Goal: Task Accomplishment & Management: Manage account settings

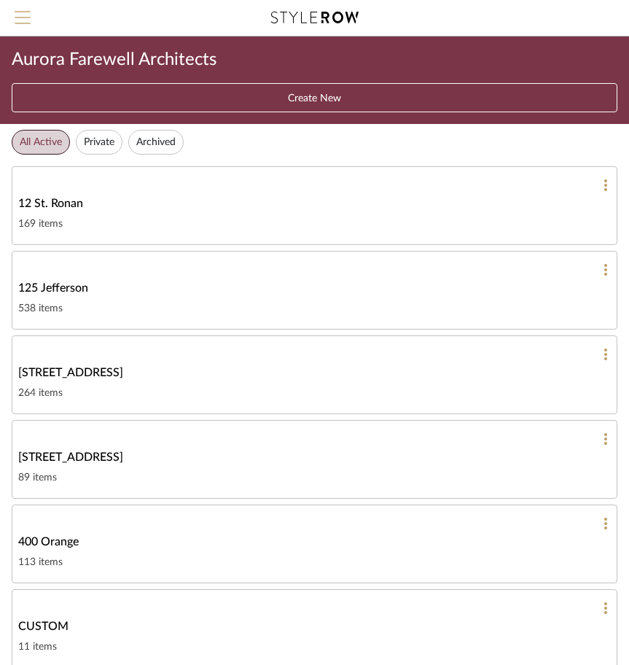
click at [25, 26] on span "Menu" at bounding box center [23, 22] width 16 height 22
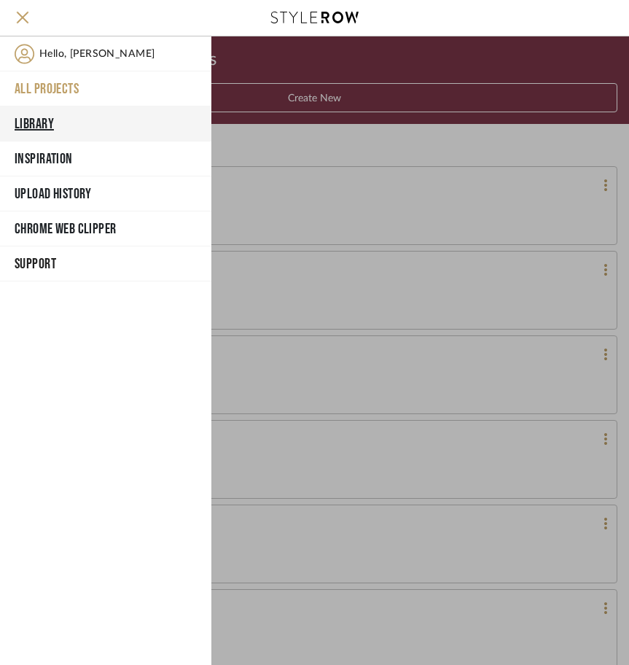
click at [34, 120] on button "Library" at bounding box center [105, 123] width 211 height 35
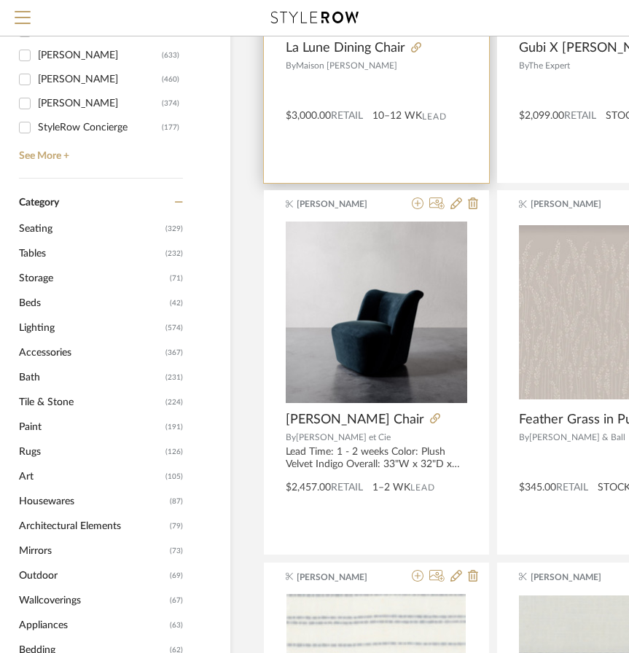
scroll to position [392, 79]
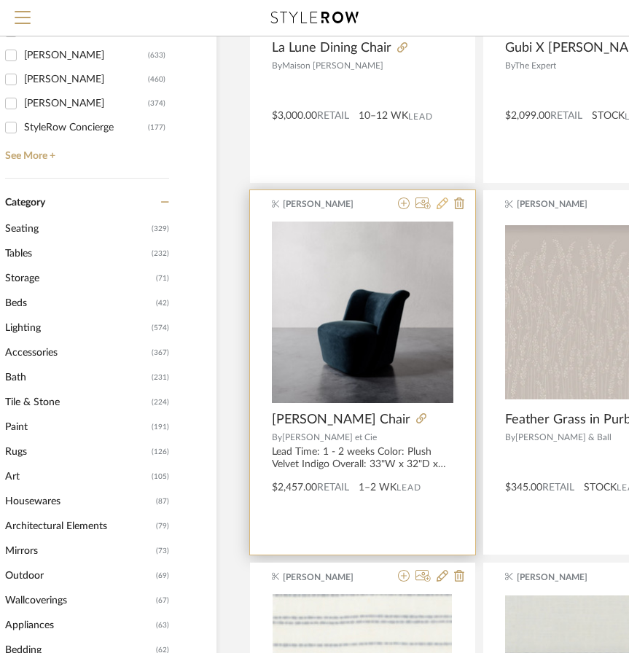
click at [440, 202] on icon at bounding box center [443, 204] width 12 height 12
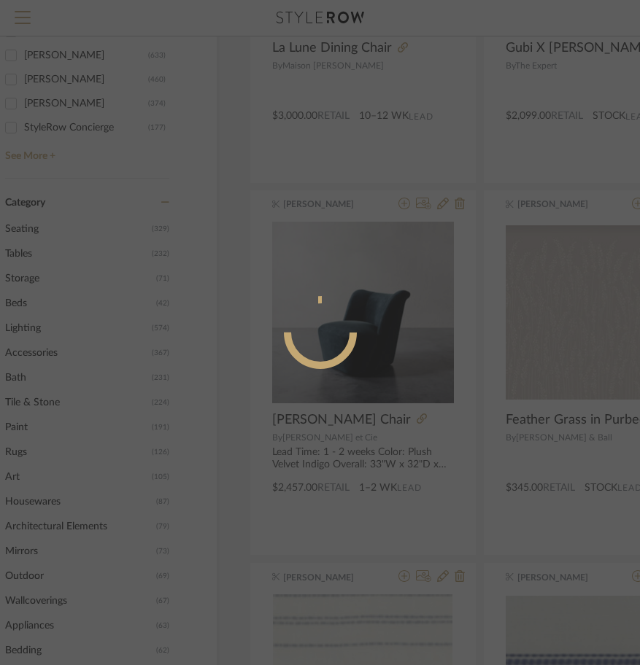
radio input "true"
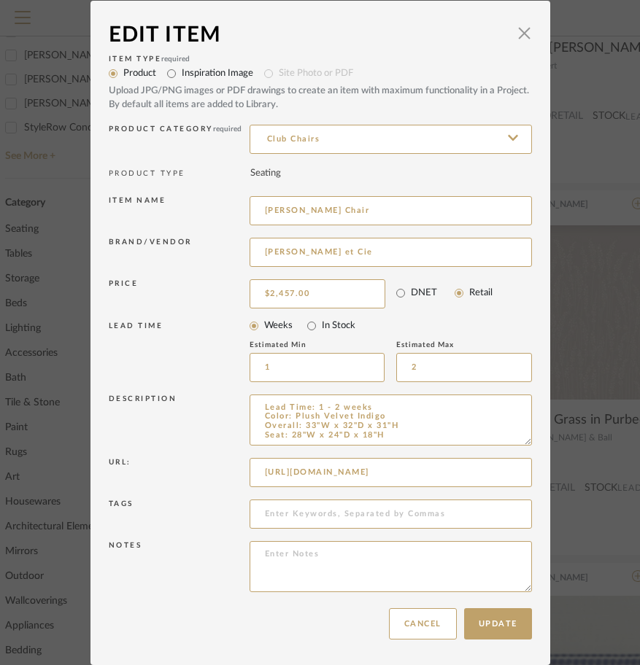
click at [575, 175] on div "Edit Item × Item Type required Product Inspiration Image Site Photo or PDF Uplo…" at bounding box center [320, 332] width 640 height 665
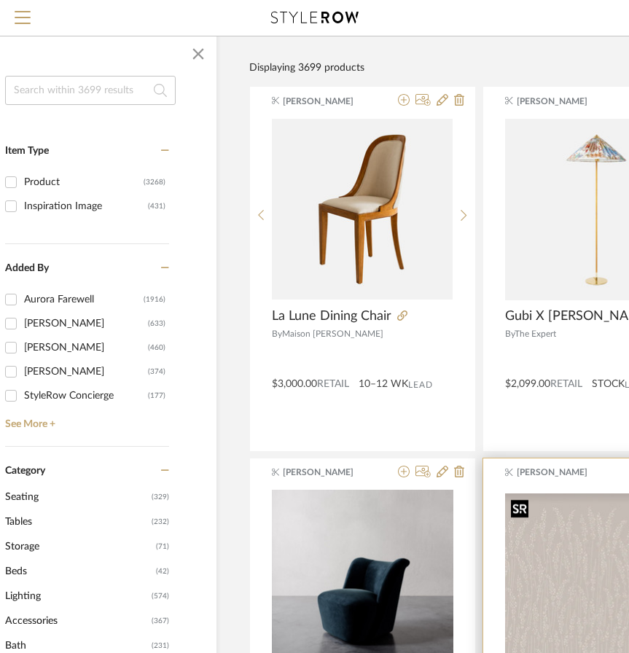
scroll to position [96, 79]
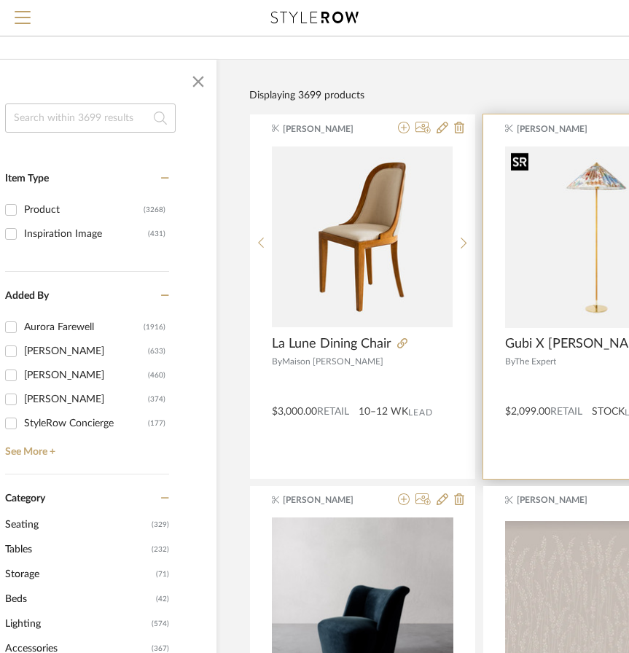
click at [562, 231] on img "0" at bounding box center [596, 238] width 182 height 182
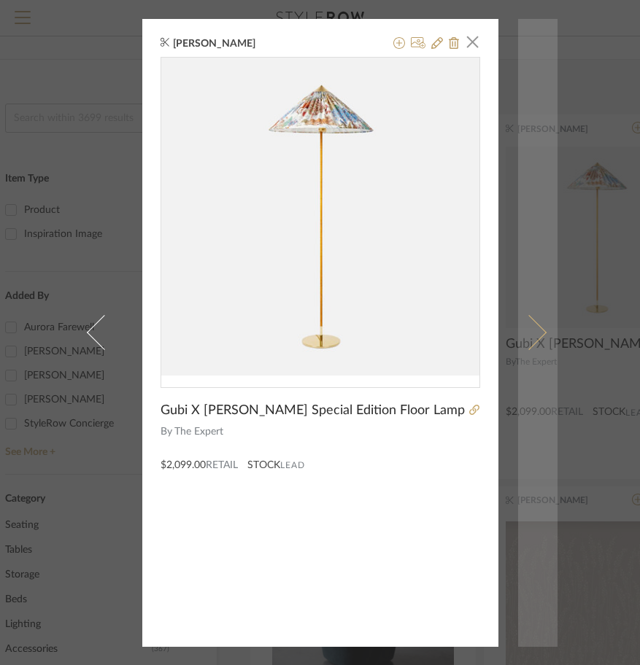
click at [518, 123] on link at bounding box center [537, 333] width 39 height 628
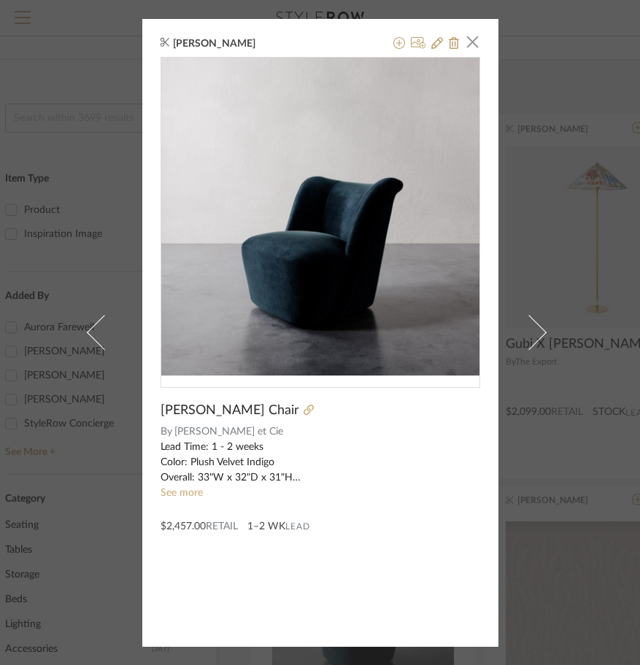
click at [571, 216] on div "Brianna Buford × Aurelie Swivel Chair By Lemieux et Cie Lead Time: 1 - 2 weeks …" at bounding box center [320, 332] width 640 height 665
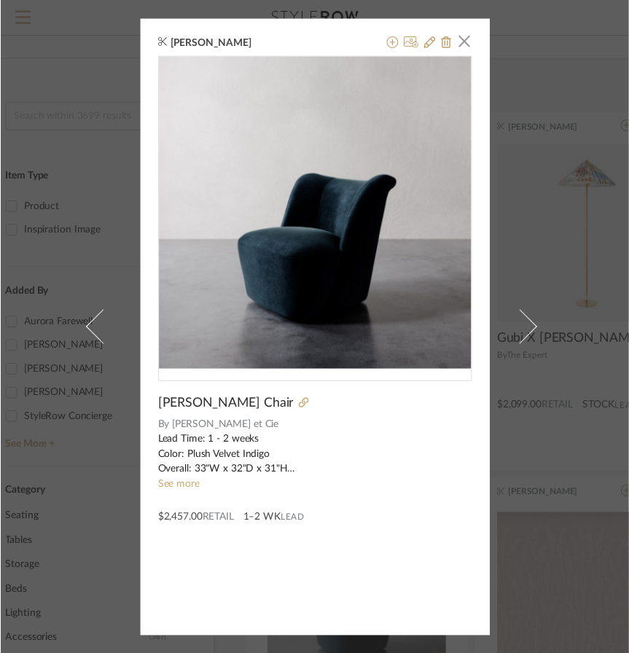
scroll to position [96, 79]
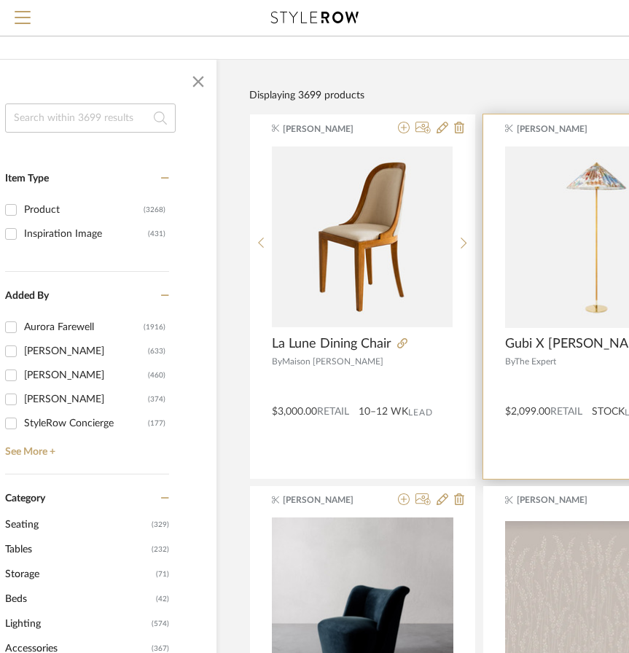
click at [510, 197] on img "0" at bounding box center [596, 238] width 182 height 182
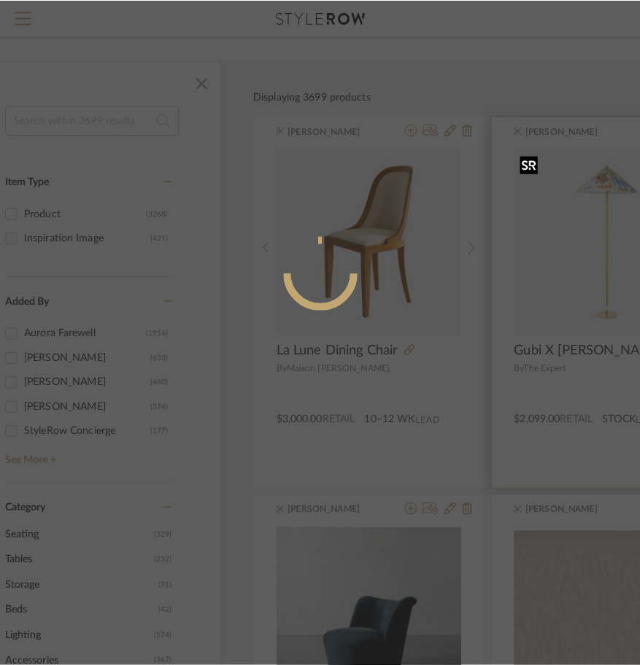
scroll to position [0, 0]
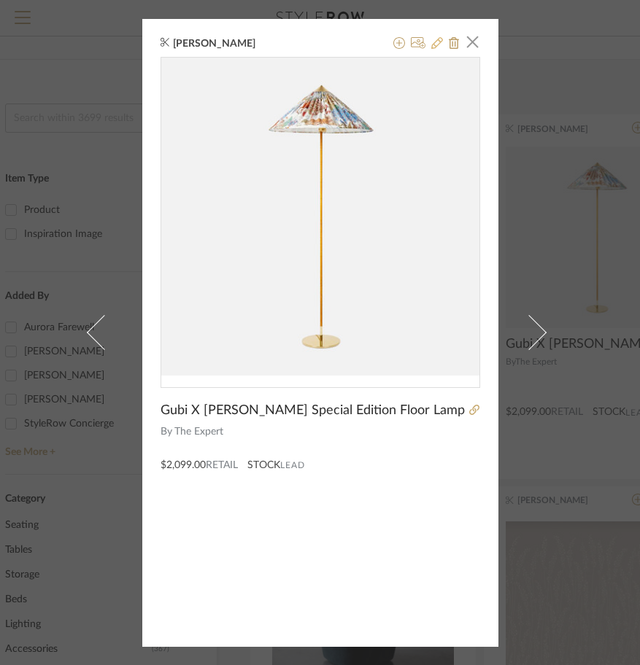
click at [433, 44] on icon at bounding box center [437, 43] width 12 height 12
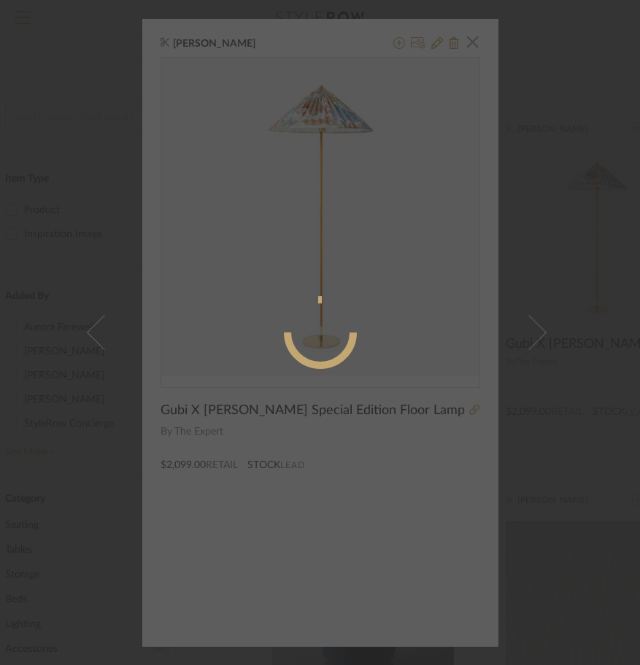
radio input "true"
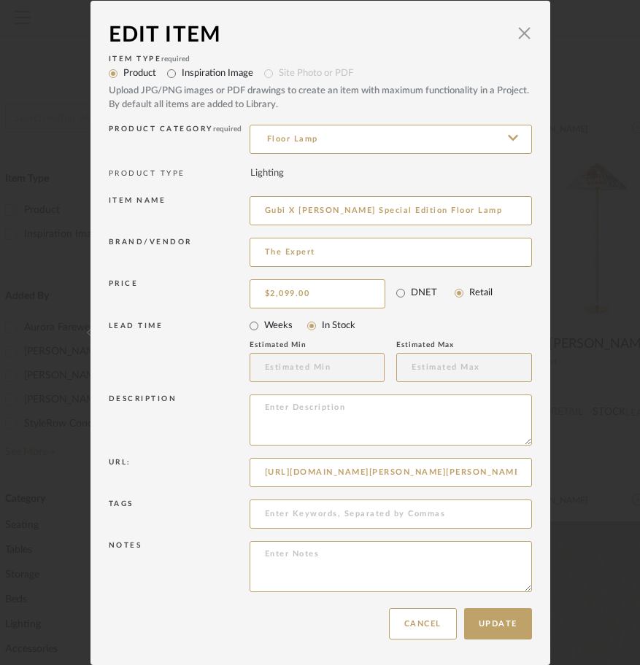
drag, startPoint x: 292, startPoint y: 207, endPoint x: 233, endPoint y: 206, distance: 59.8
click at [233, 206] on div "Item name Gubi X Pierre Frey Special Edition Floor Lamp" at bounding box center [320, 214] width 423 height 42
type input "[PERSON_NAME] Special Edition Floor Lamp"
click at [305, 255] on input "The Expert" at bounding box center [390, 252] width 282 height 29
click at [354, 257] on input "The Expert" at bounding box center [390, 252] width 282 height 29
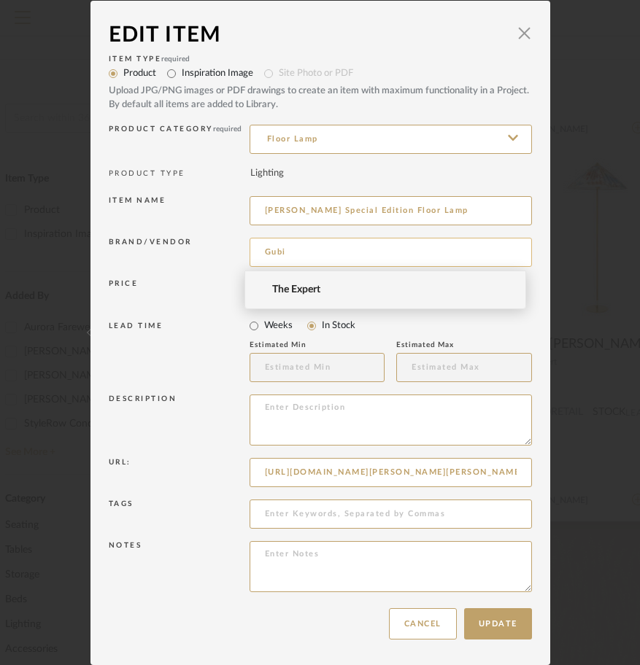
click at [384, 256] on input "Gubi" at bounding box center [390, 252] width 282 height 29
type input "Gubi"
click at [384, 234] on div "Brand/Vendor Gubi" at bounding box center [320, 255] width 423 height 42
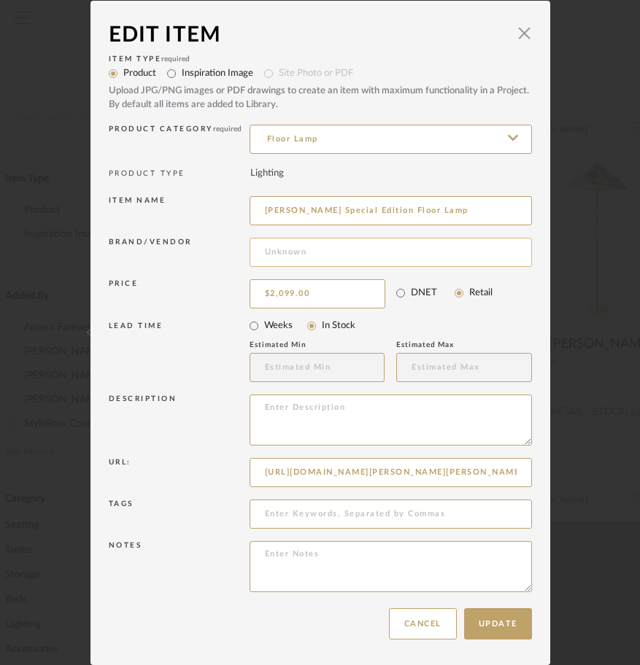
click at [371, 260] on input at bounding box center [390, 252] width 282 height 29
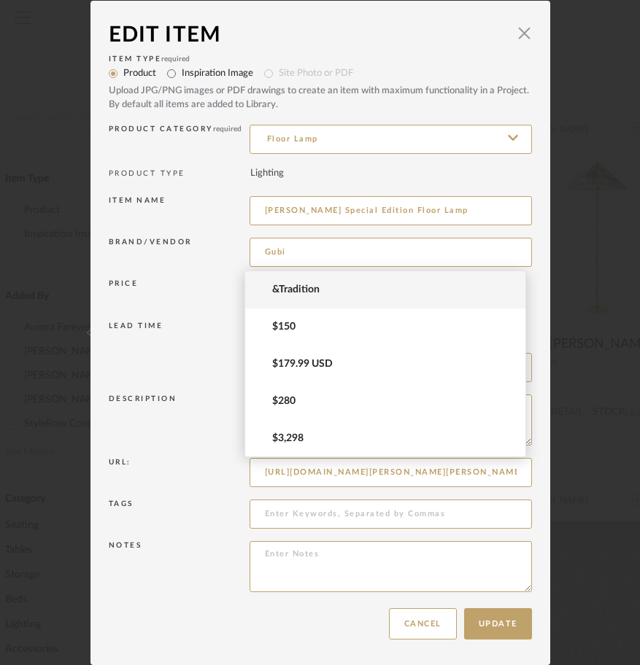
type input "Gubi"
click at [228, 276] on div "Price $2,099.00 DNET Retail" at bounding box center [320, 294] width 423 height 36
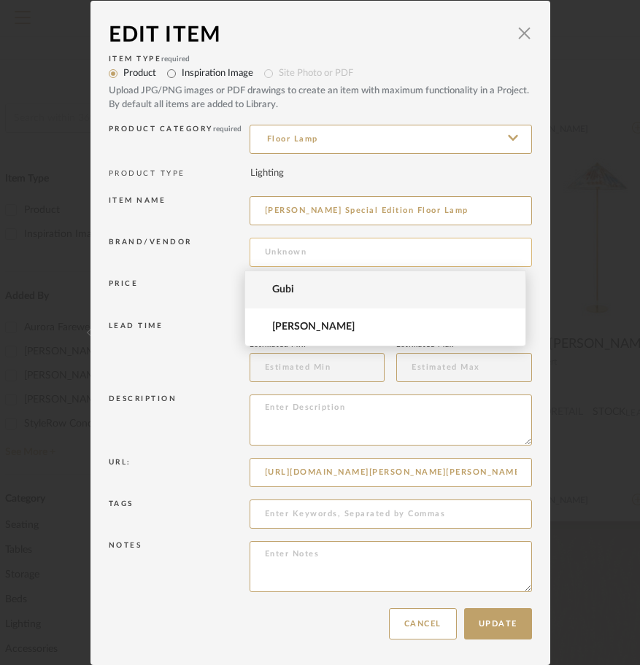
click at [279, 259] on input at bounding box center [390, 252] width 282 height 29
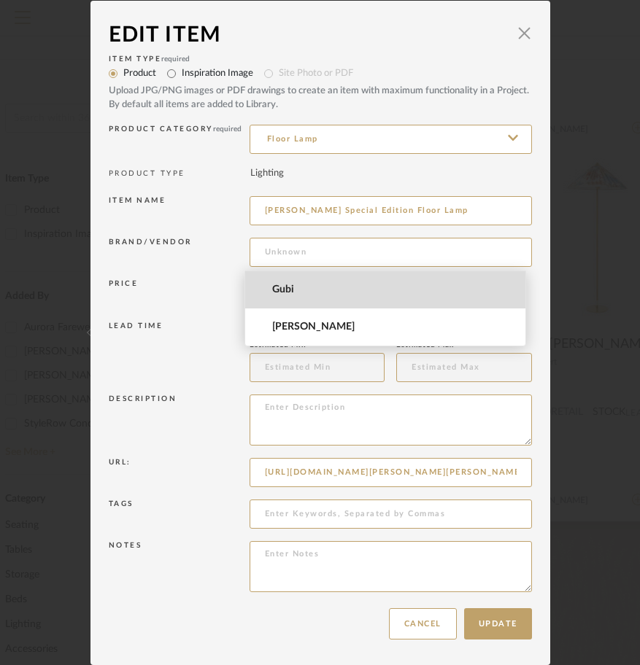
click at [288, 277] on mat-option "Gubi" at bounding box center [385, 289] width 281 height 37
type input "Gubi"
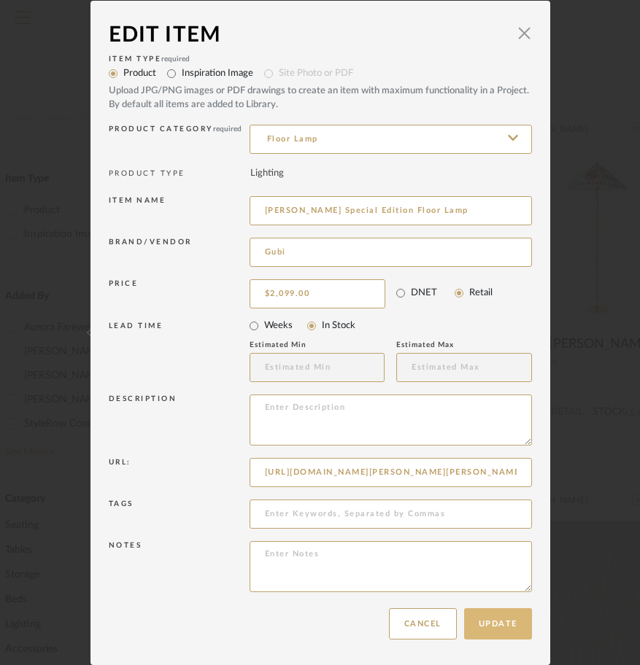
click at [486, 456] on button "Update" at bounding box center [498, 623] width 68 height 31
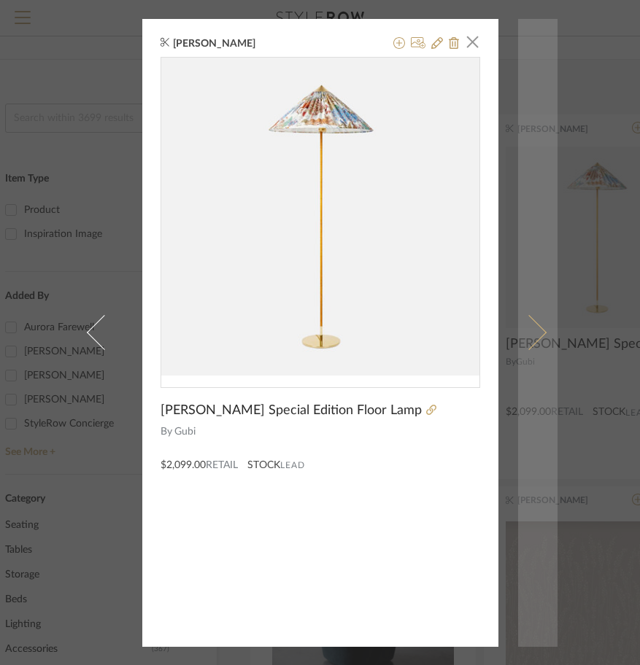
click at [550, 91] on link at bounding box center [537, 333] width 39 height 628
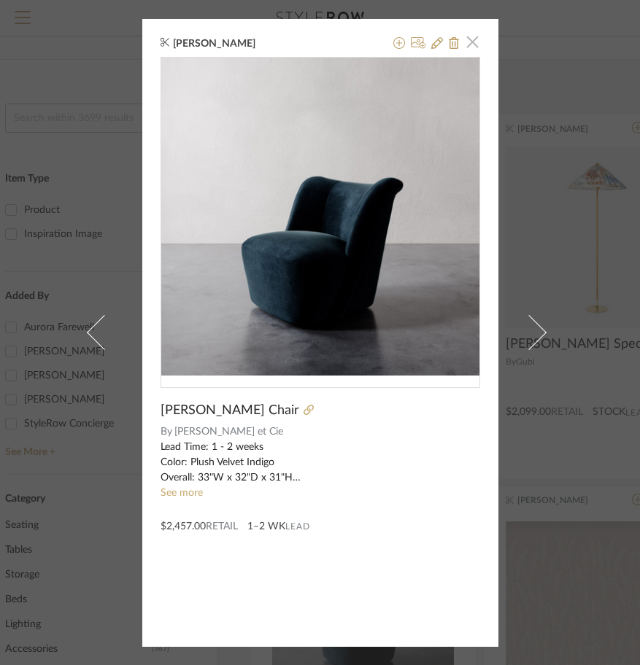
click at [467, 44] on span "button" at bounding box center [472, 42] width 29 height 29
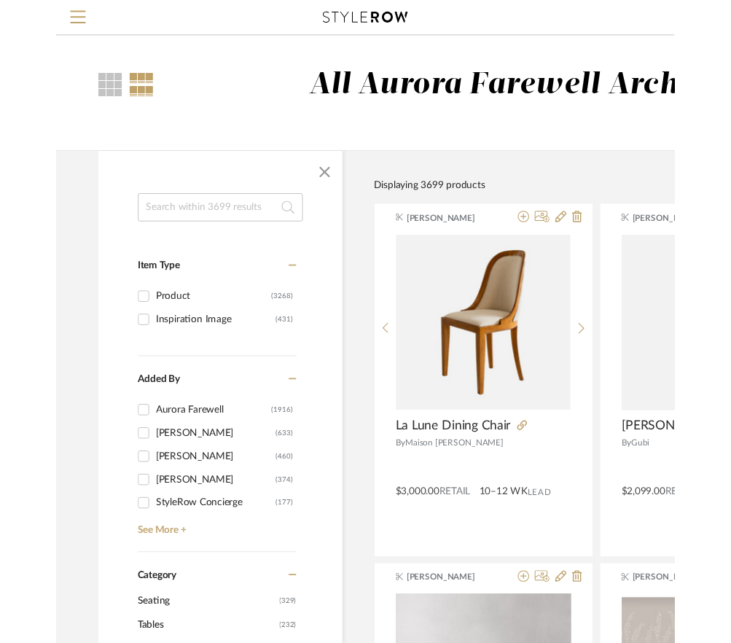
scroll to position [96, 79]
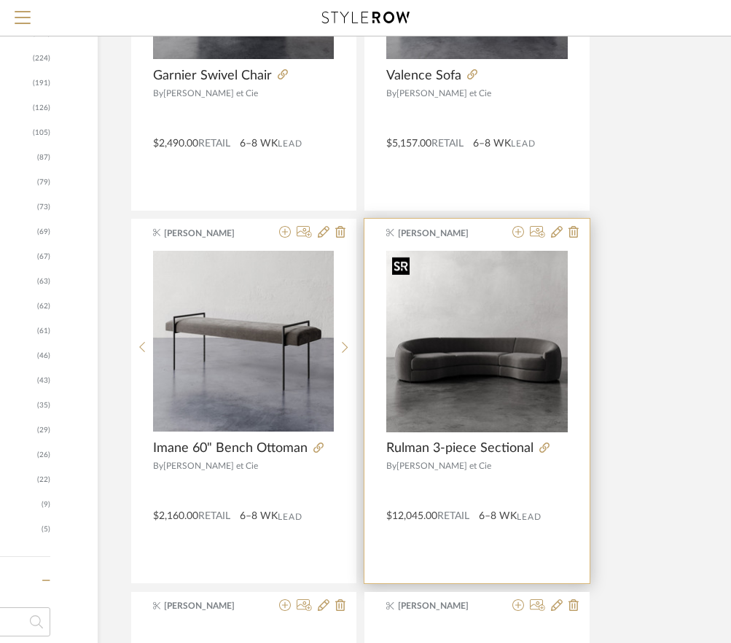
scroll to position [737, 247]
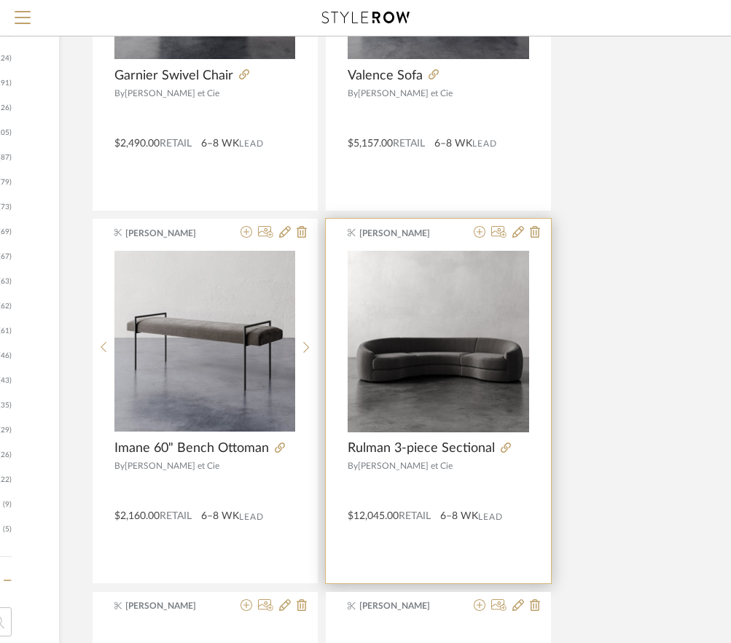
click at [526, 234] on div at bounding box center [504, 233] width 72 height 14
click at [519, 233] on icon at bounding box center [519, 232] width 12 height 12
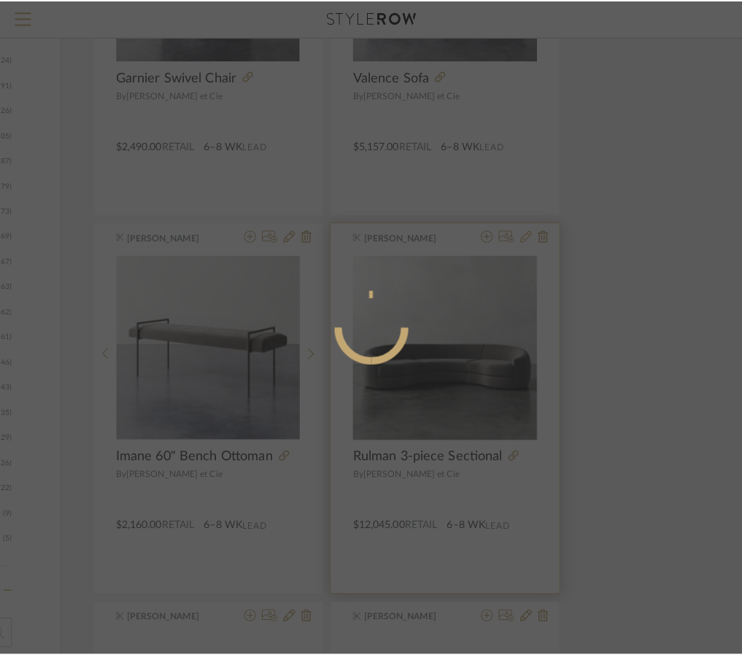
scroll to position [0, 0]
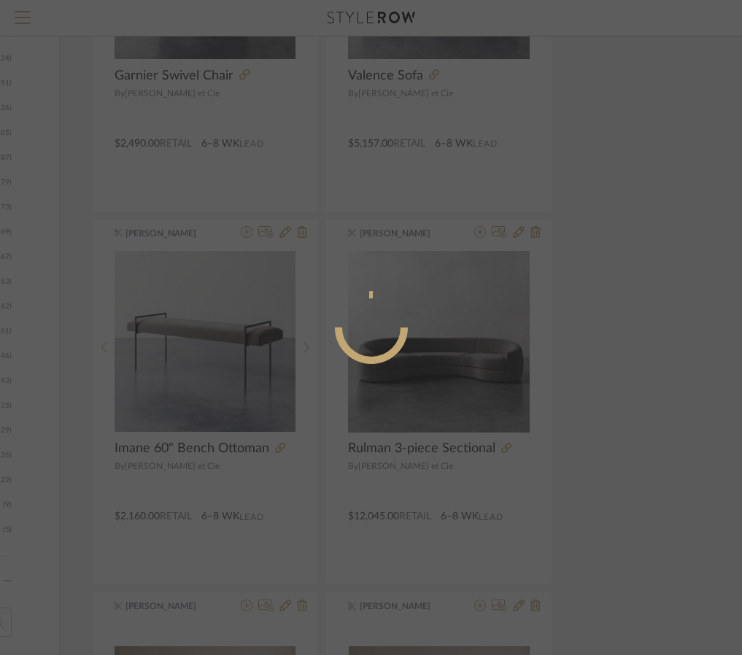
radio input "true"
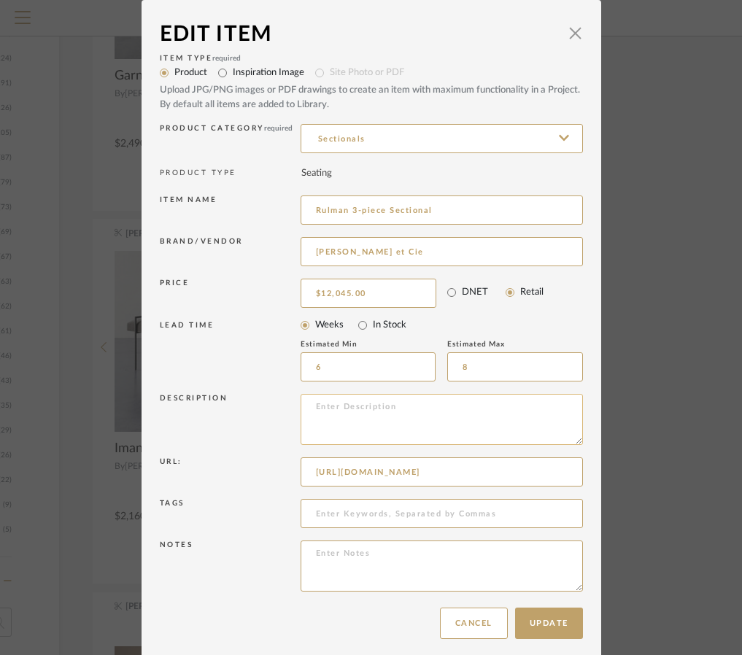
click at [363, 412] on textarea at bounding box center [441, 419] width 282 height 51
click at [362, 413] on textarea at bounding box center [441, 419] width 282 height 51
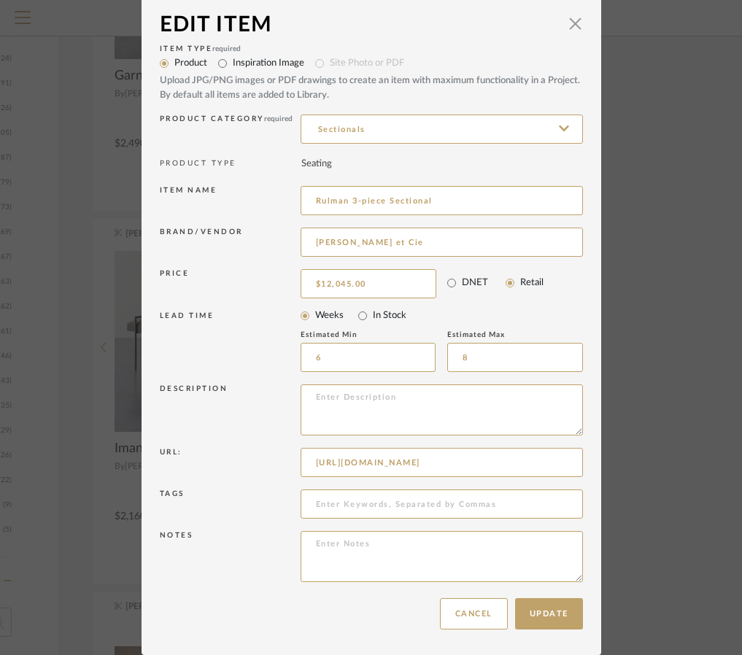
click at [199, 84] on div "Upload JPG/PNG images or PDF drawings to create an item with maximum functional…" at bounding box center [371, 88] width 423 height 28
click at [571, 28] on span "button" at bounding box center [575, 23] width 29 height 29
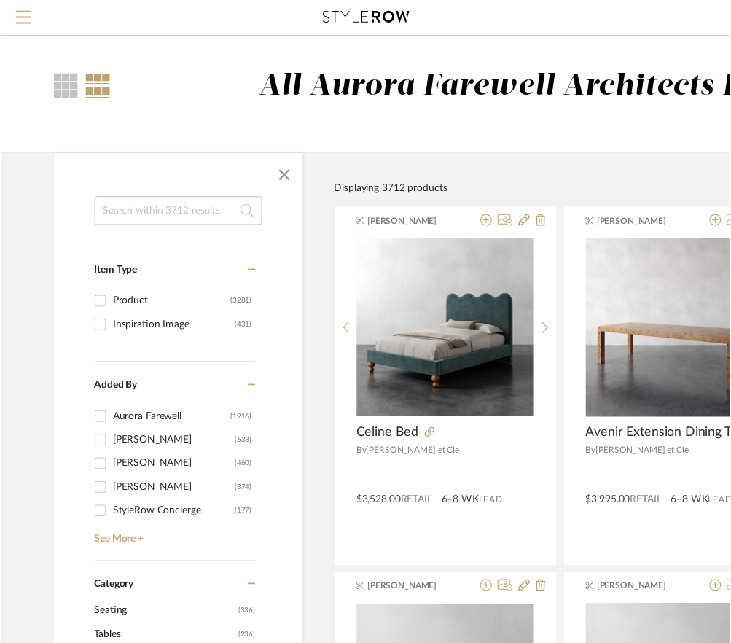
scroll to position [737, 247]
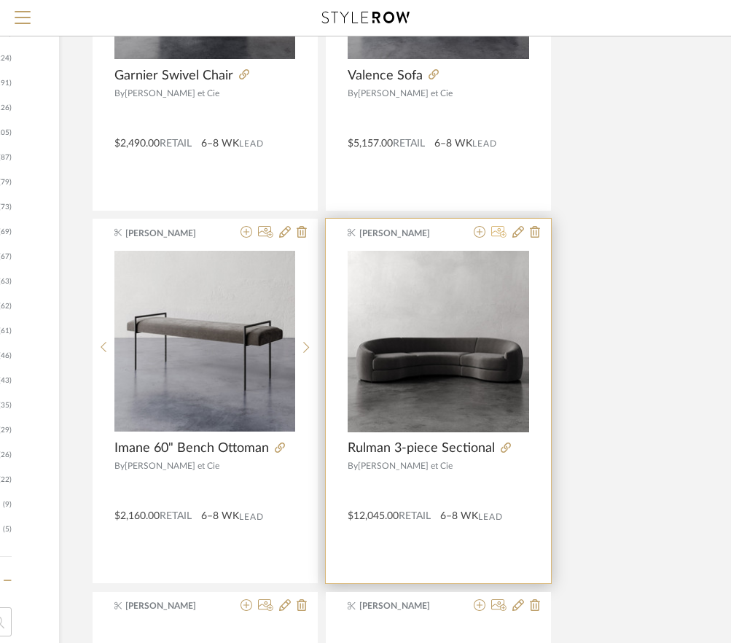
click at [502, 233] on icon at bounding box center [499, 232] width 15 height 12
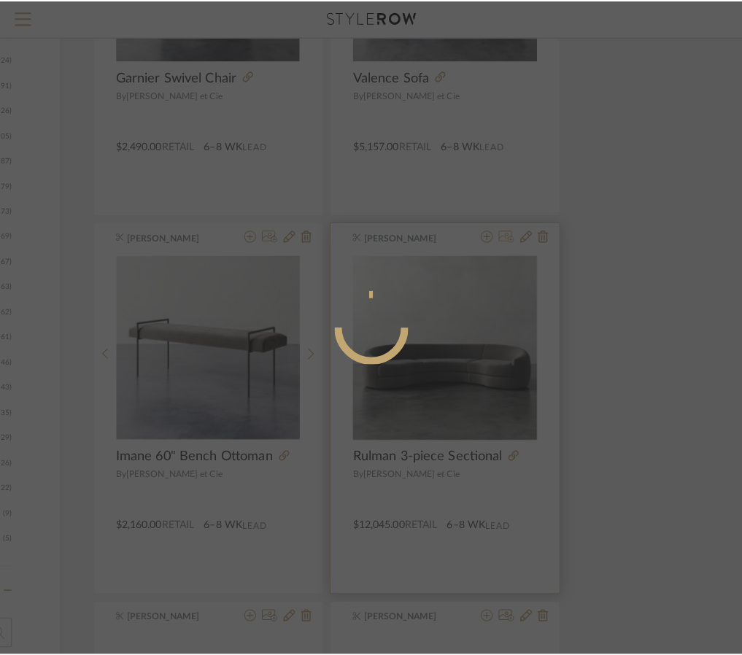
scroll to position [0, 0]
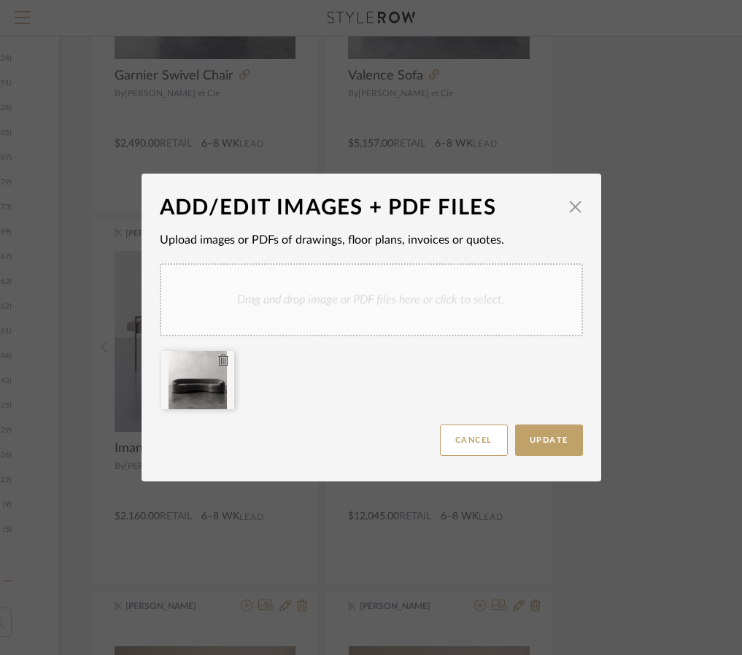
click at [218, 359] on icon at bounding box center [223, 360] width 10 height 12
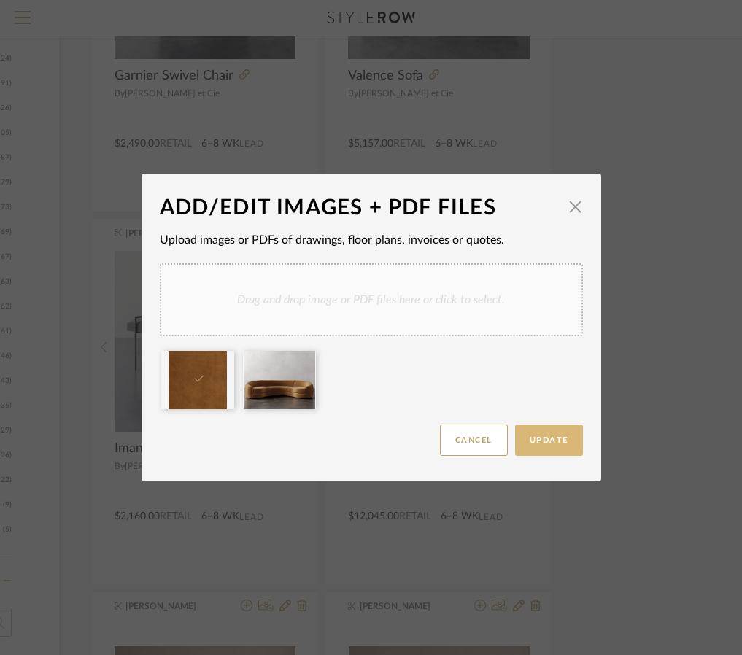
click at [548, 448] on button "Update" at bounding box center [549, 439] width 68 height 31
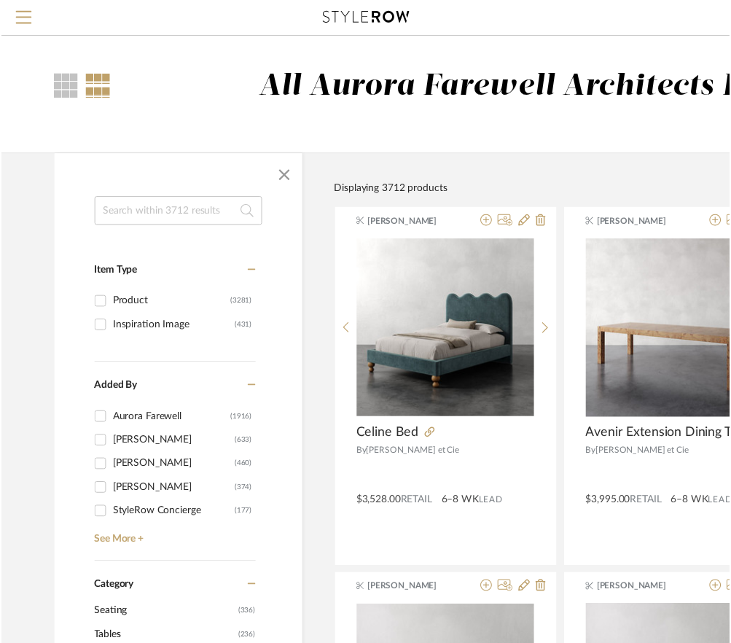
scroll to position [737, 247]
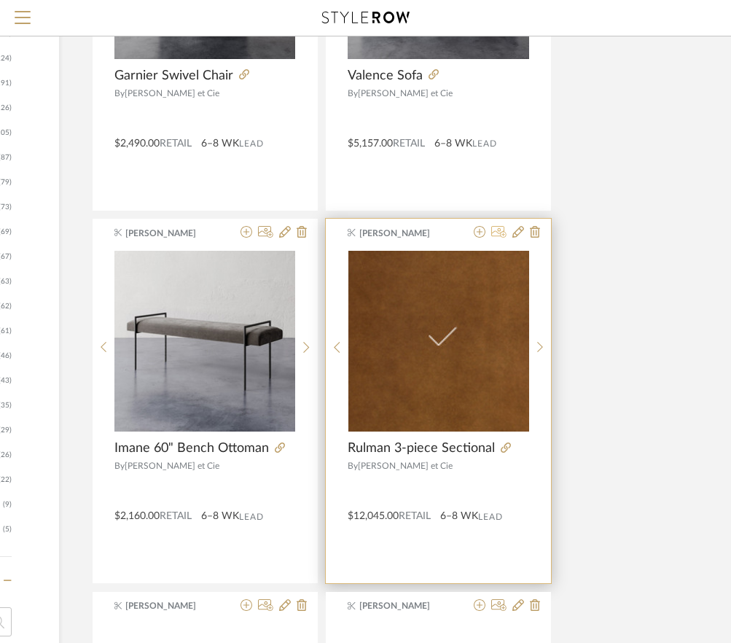
click at [494, 230] on icon at bounding box center [499, 232] width 15 height 12
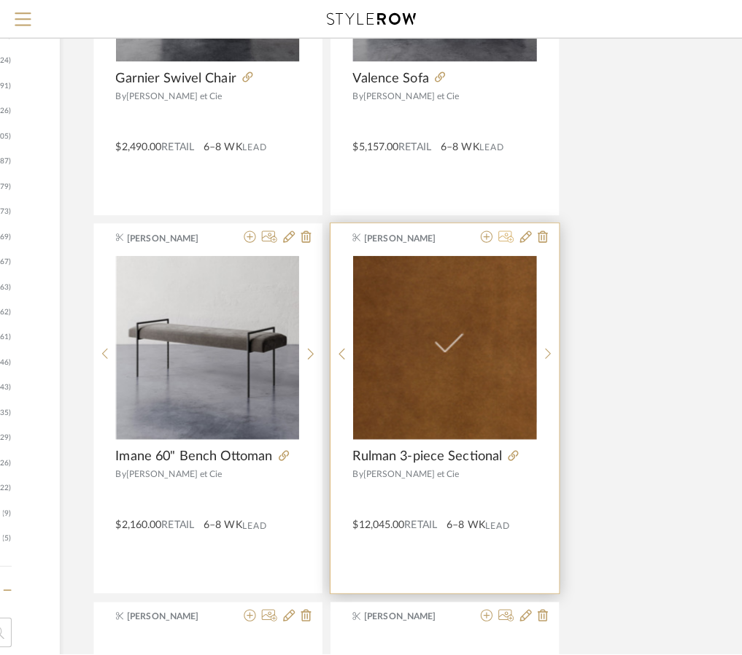
scroll to position [0, 0]
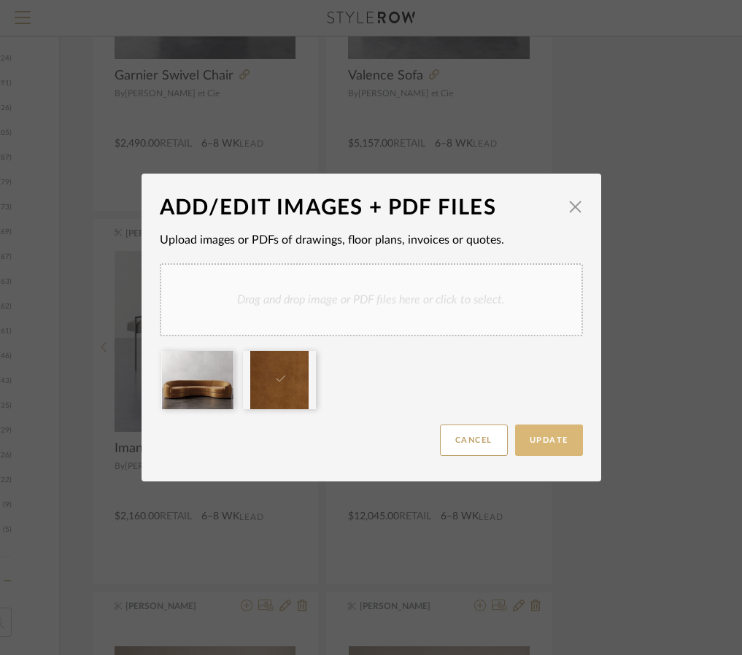
click at [556, 444] on span "Update" at bounding box center [548, 440] width 39 height 8
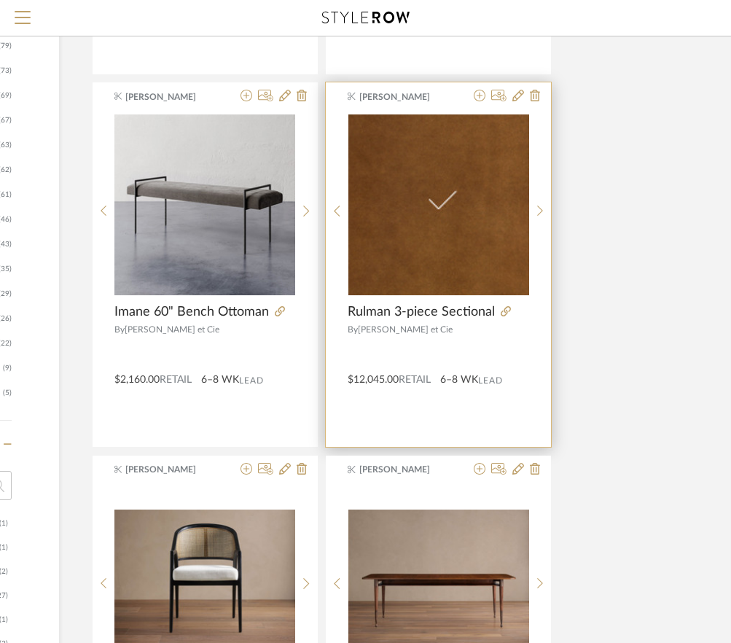
scroll to position [874, 247]
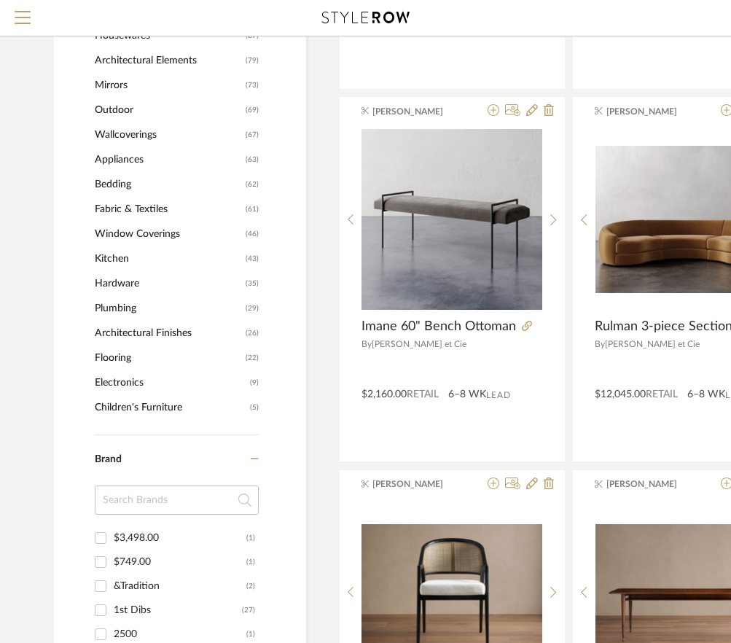
scroll to position [856, 0]
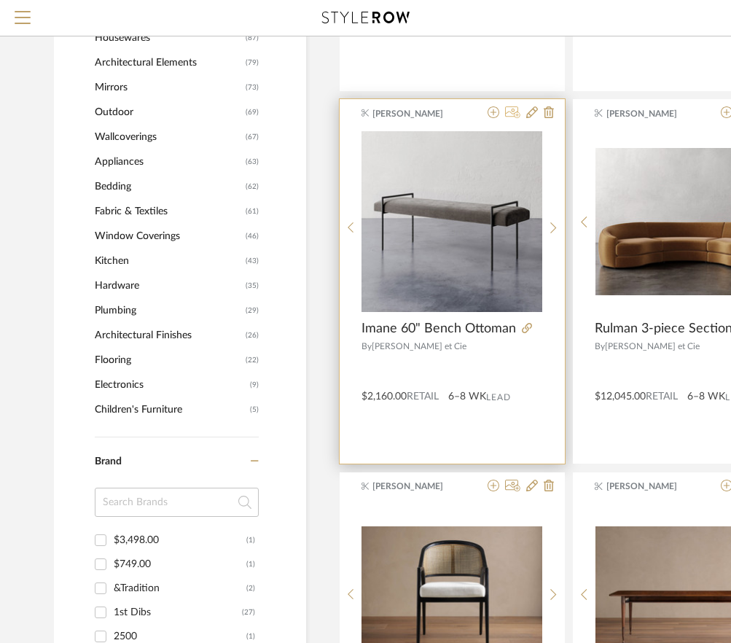
click at [511, 117] on icon at bounding box center [512, 112] width 15 height 12
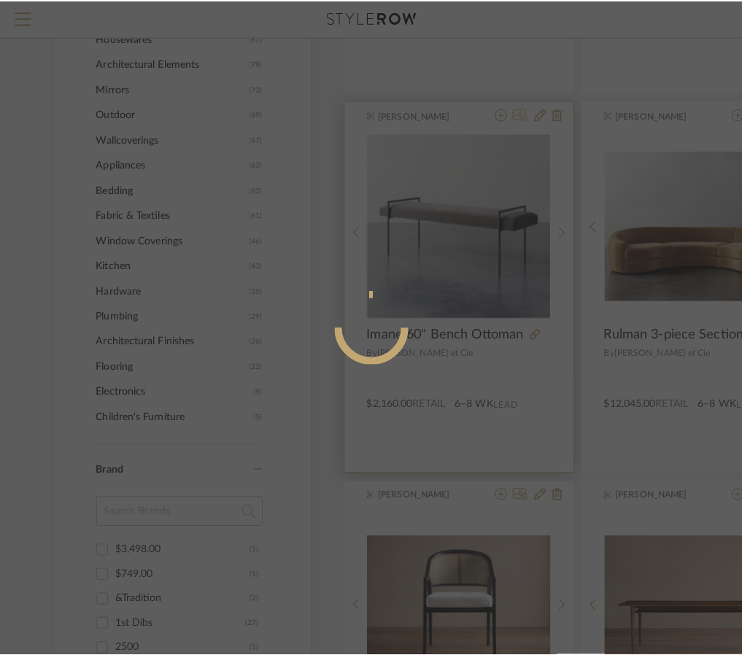
scroll to position [0, 0]
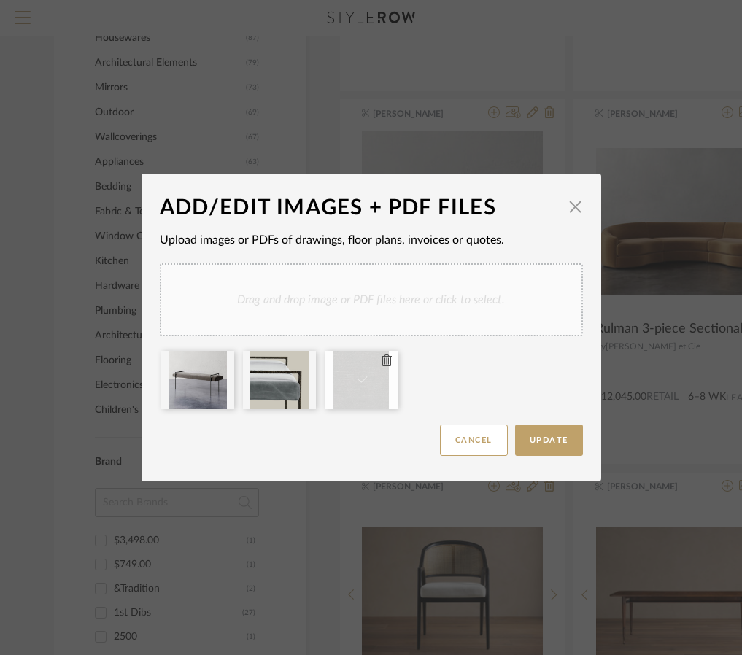
click at [383, 363] on icon at bounding box center [386, 360] width 10 height 12
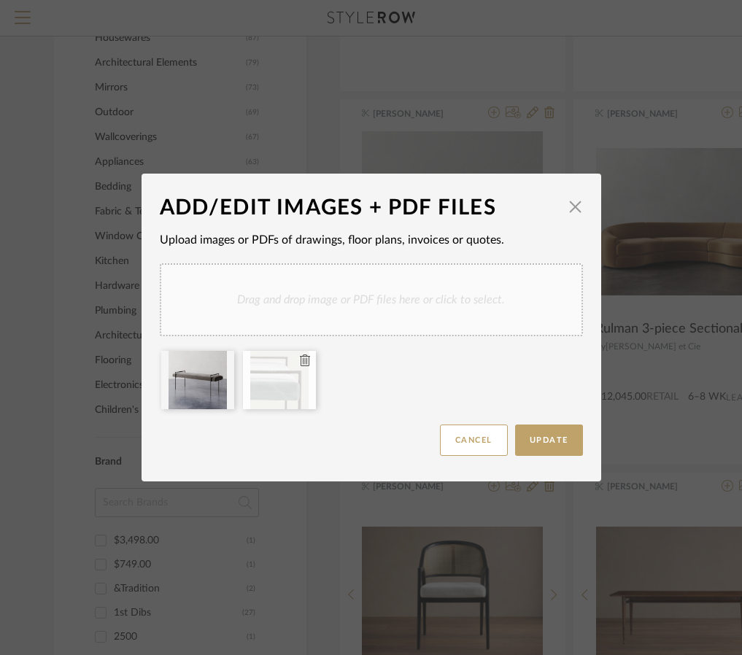
click at [300, 360] on icon at bounding box center [305, 360] width 10 height 12
click at [218, 359] on icon at bounding box center [223, 360] width 10 height 12
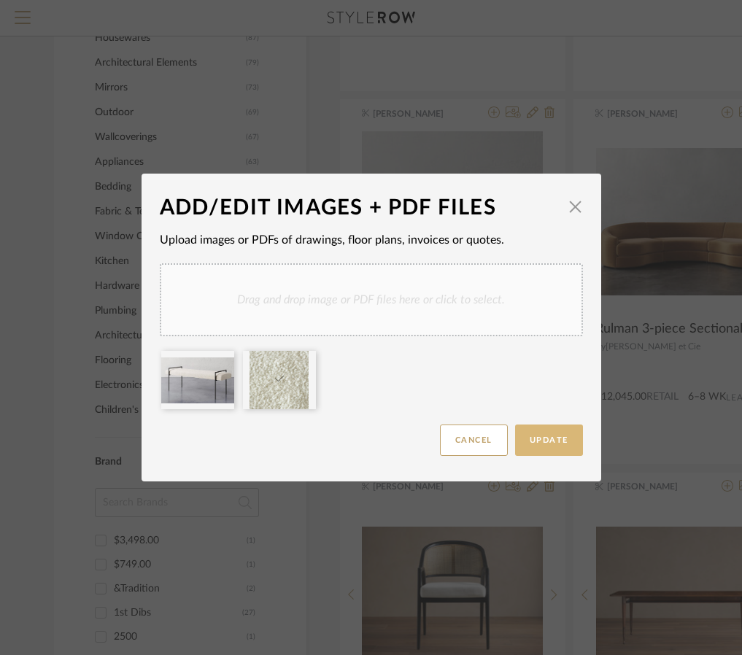
click at [530, 447] on button "Update" at bounding box center [549, 439] width 68 height 31
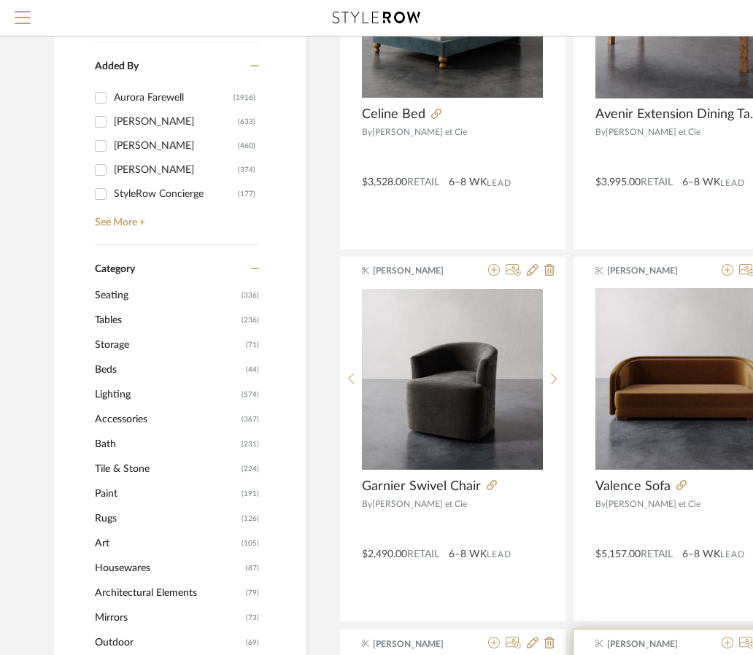
scroll to position [324, 0]
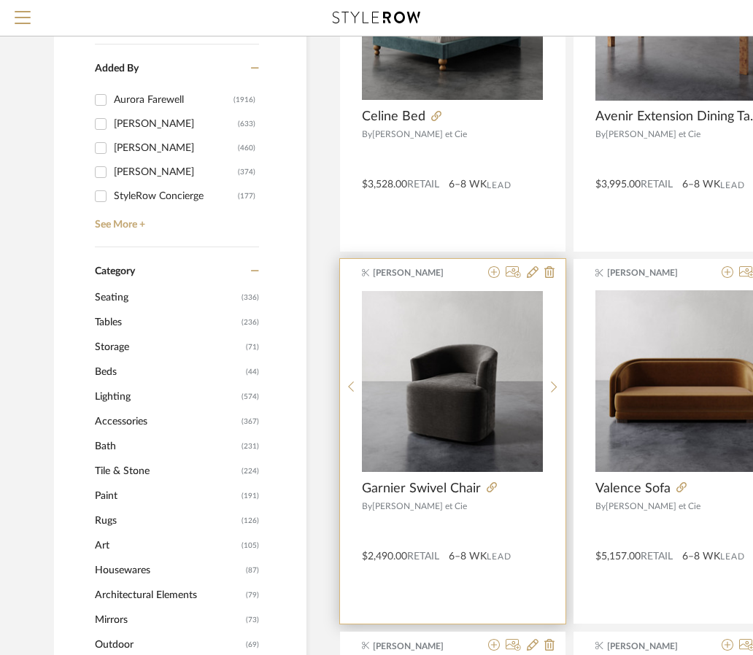
click at [454, 270] on span "[PERSON_NAME]" at bounding box center [419, 272] width 92 height 13
click at [532, 272] on icon at bounding box center [533, 272] width 12 height 12
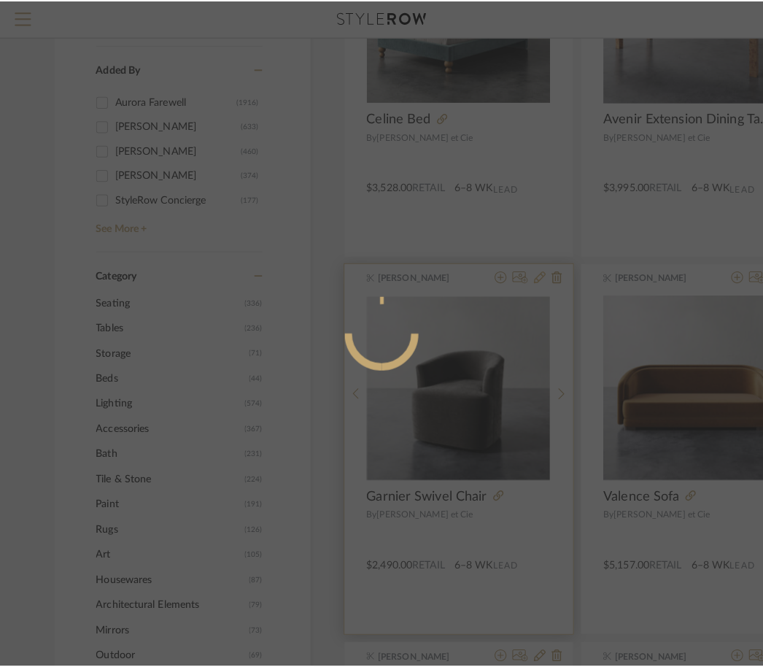
scroll to position [0, 0]
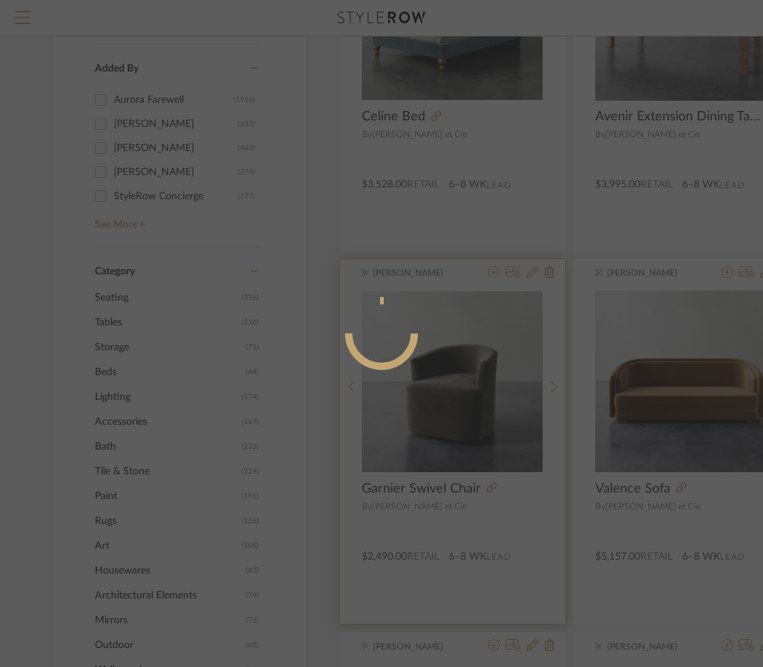
radio input "true"
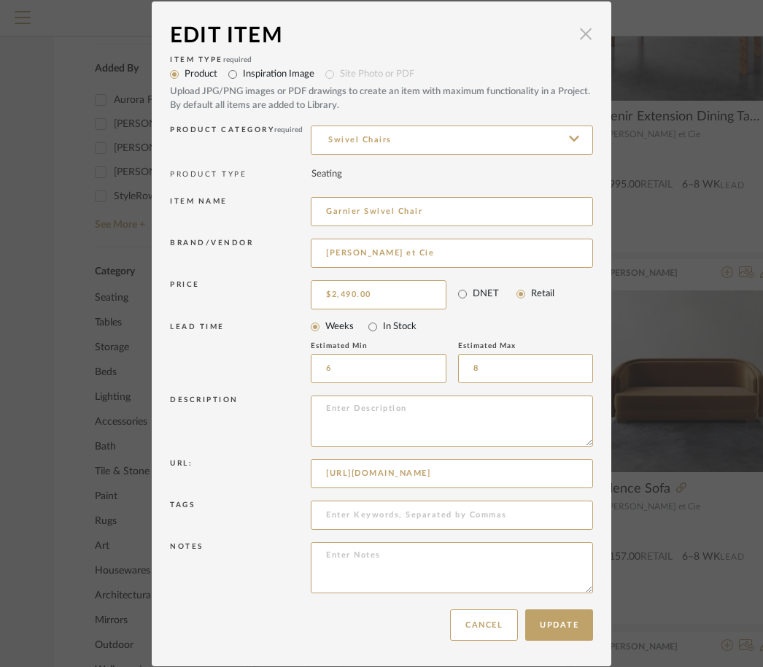
click at [579, 36] on span "button" at bounding box center [585, 34] width 29 height 29
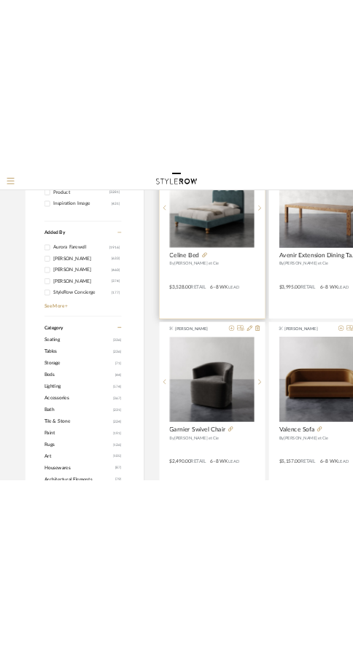
scroll to position [327, 0]
